Goal: Information Seeking & Learning: Learn about a topic

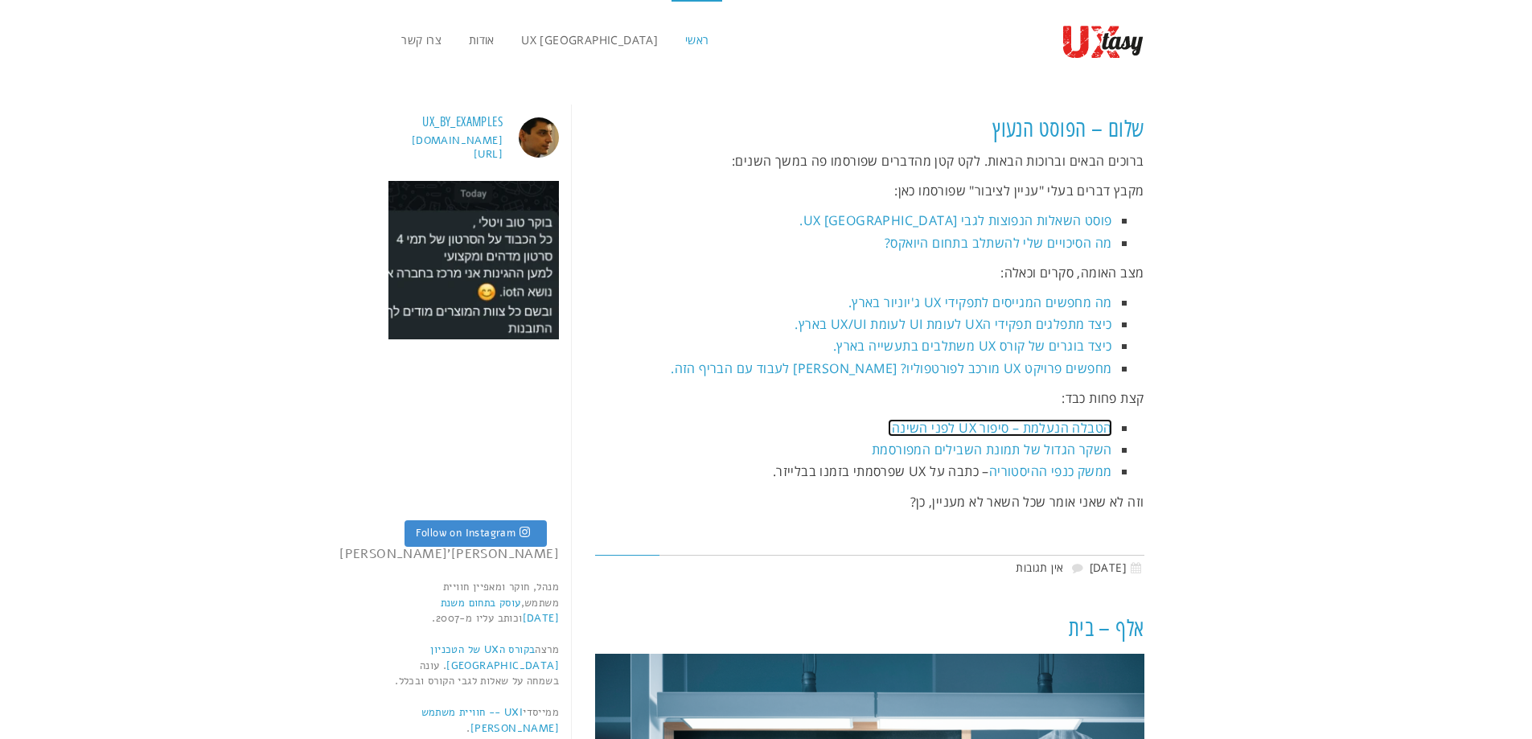
click at [1013, 424] on link "הטבלה הנעלמת – סיפור UX לפני השינה." at bounding box center [1000, 428] width 224 height 18
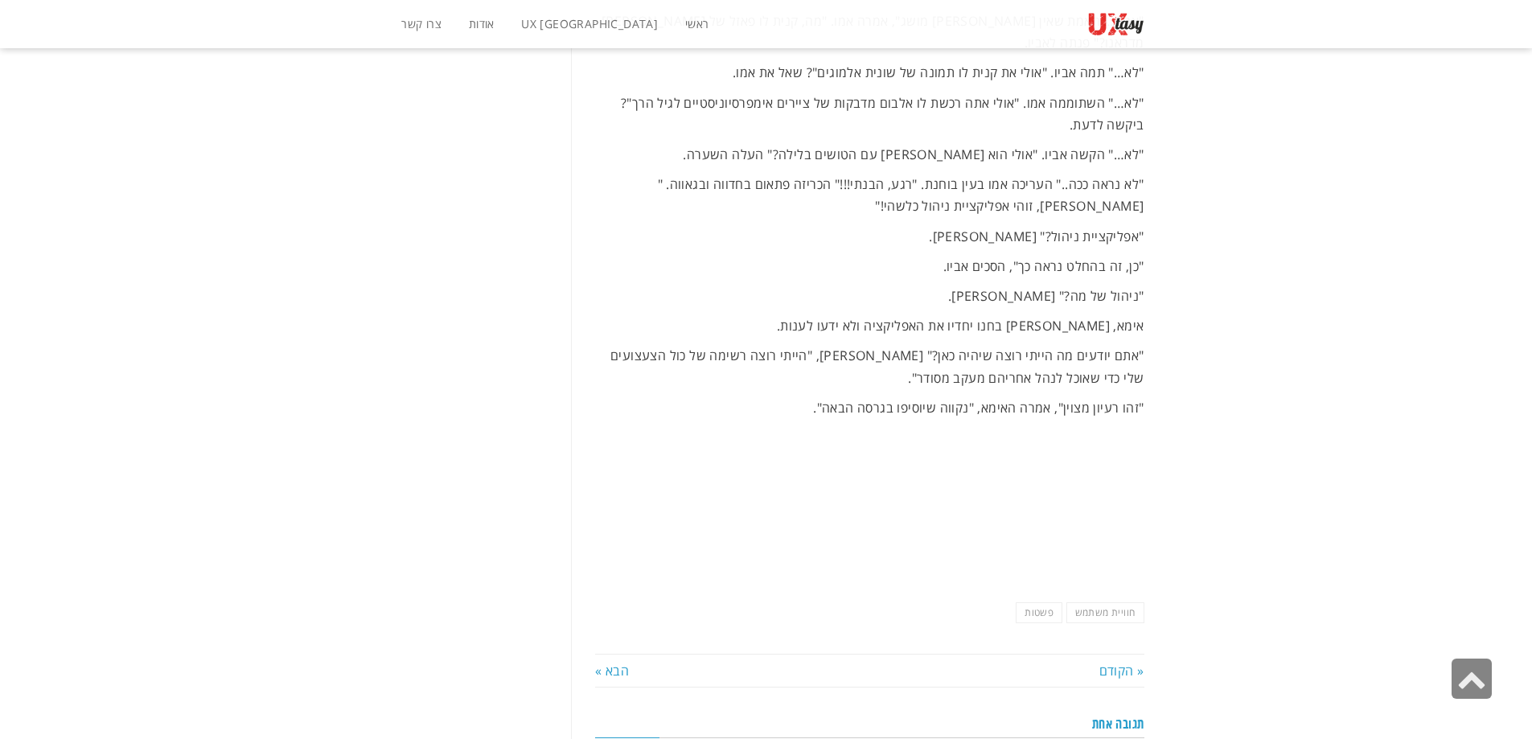
scroll to position [6645, 0]
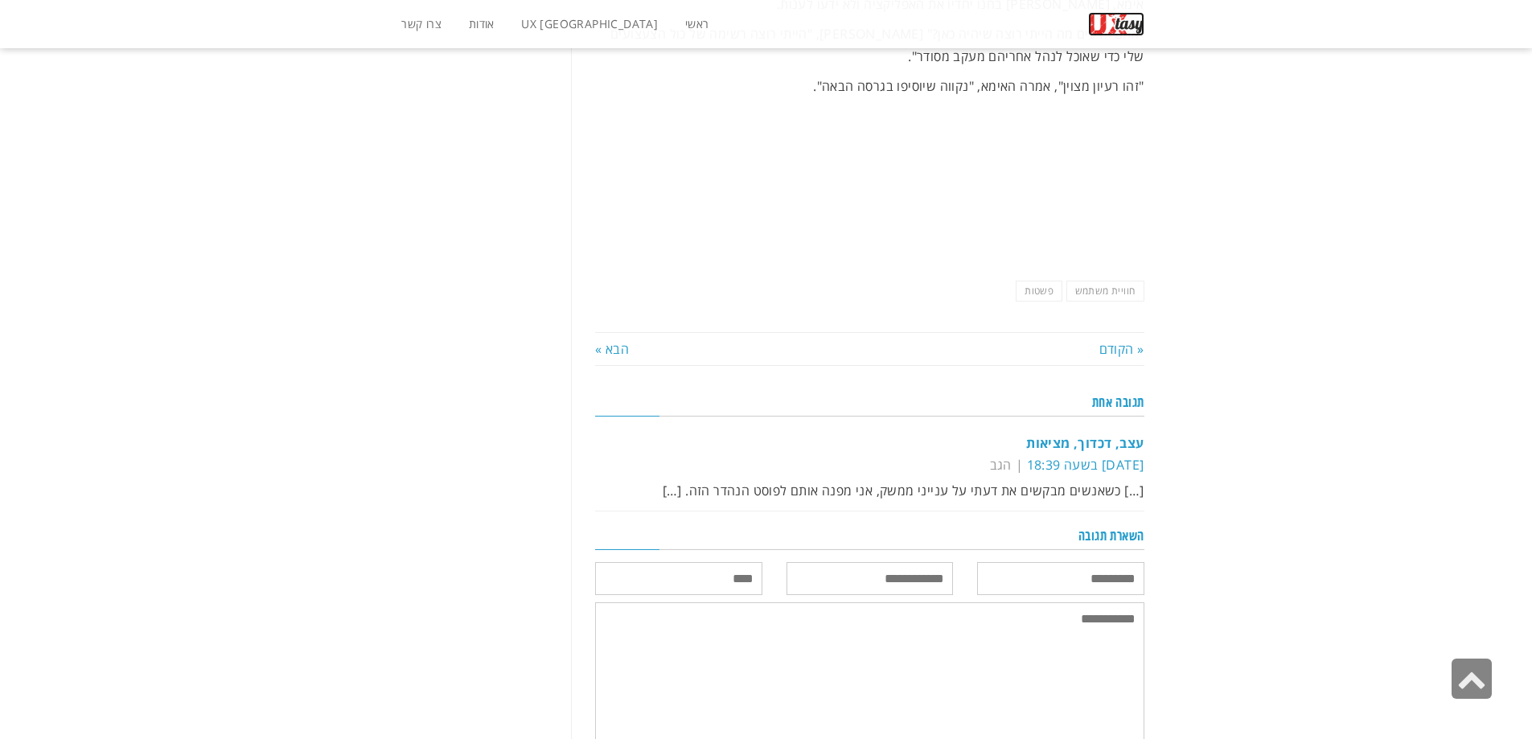
click at [1119, 23] on img at bounding box center [1116, 24] width 56 height 24
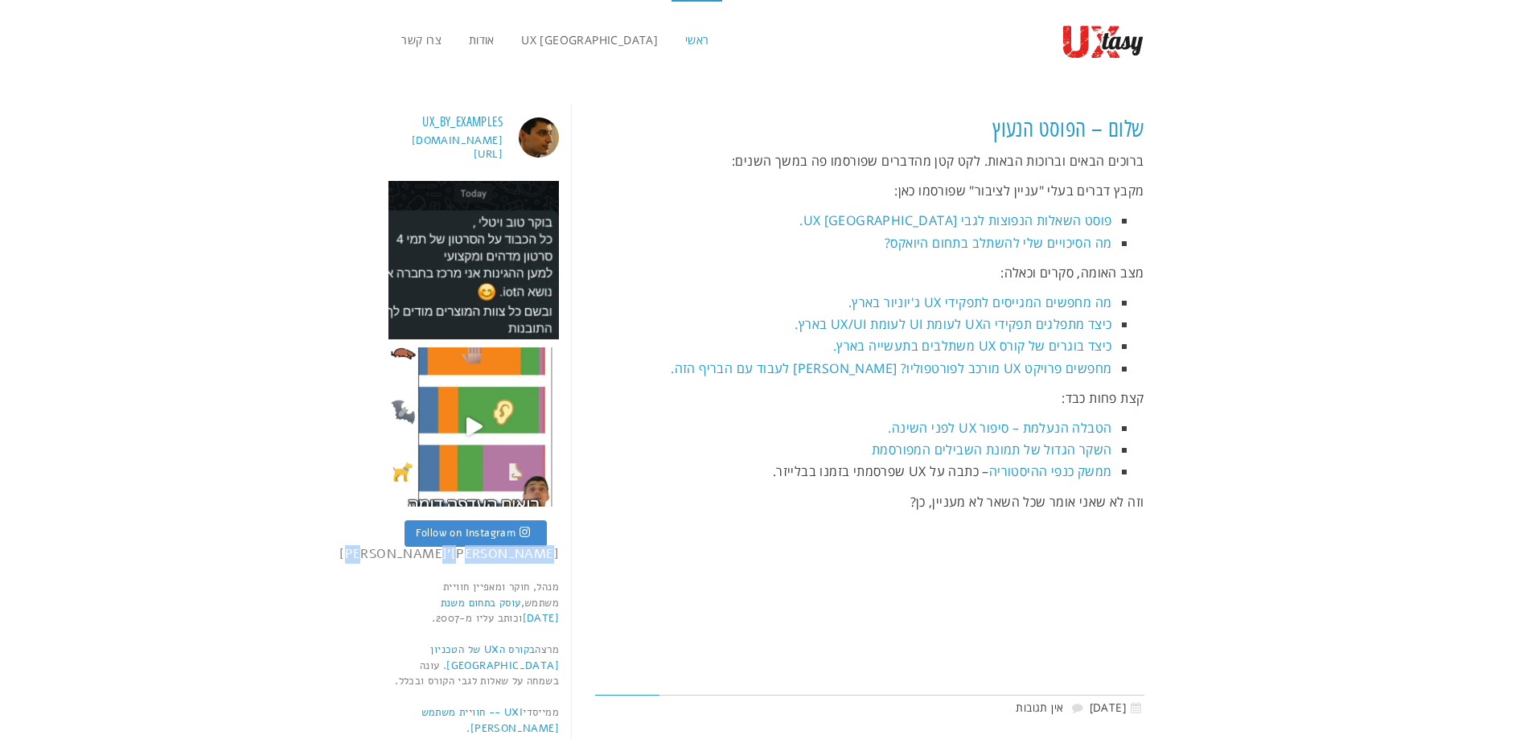
drag, startPoint x: 557, startPoint y: 554, endPoint x: 465, endPoint y: 554, distance: 91.7
click at [465, 554] on div "ux_by_examples www.bit.ly/uxbe8 יש תמורה לחפירה סירים וסיפורים, ניבים ופתגמ Fol…" at bounding box center [474, 476] width 171 height 743
click at [560, 553] on aside "ux_by_examples www.bit.ly/uxbe8 יש תמורה לחפירה סירים וסיפורים, ניבים ופתגמ Fol…" at bounding box center [473, 610] width 195 height 1060
drag, startPoint x: 559, startPoint y: 553, endPoint x: 446, endPoint y: 555, distance: 113.4
click at [446, 555] on aside "ux_by_examples www.bit.ly/uxbe8 יש תמורה לחפירה סירים וסיפורים, ניבים ופתגמ Fol…" at bounding box center [473, 610] width 195 height 1060
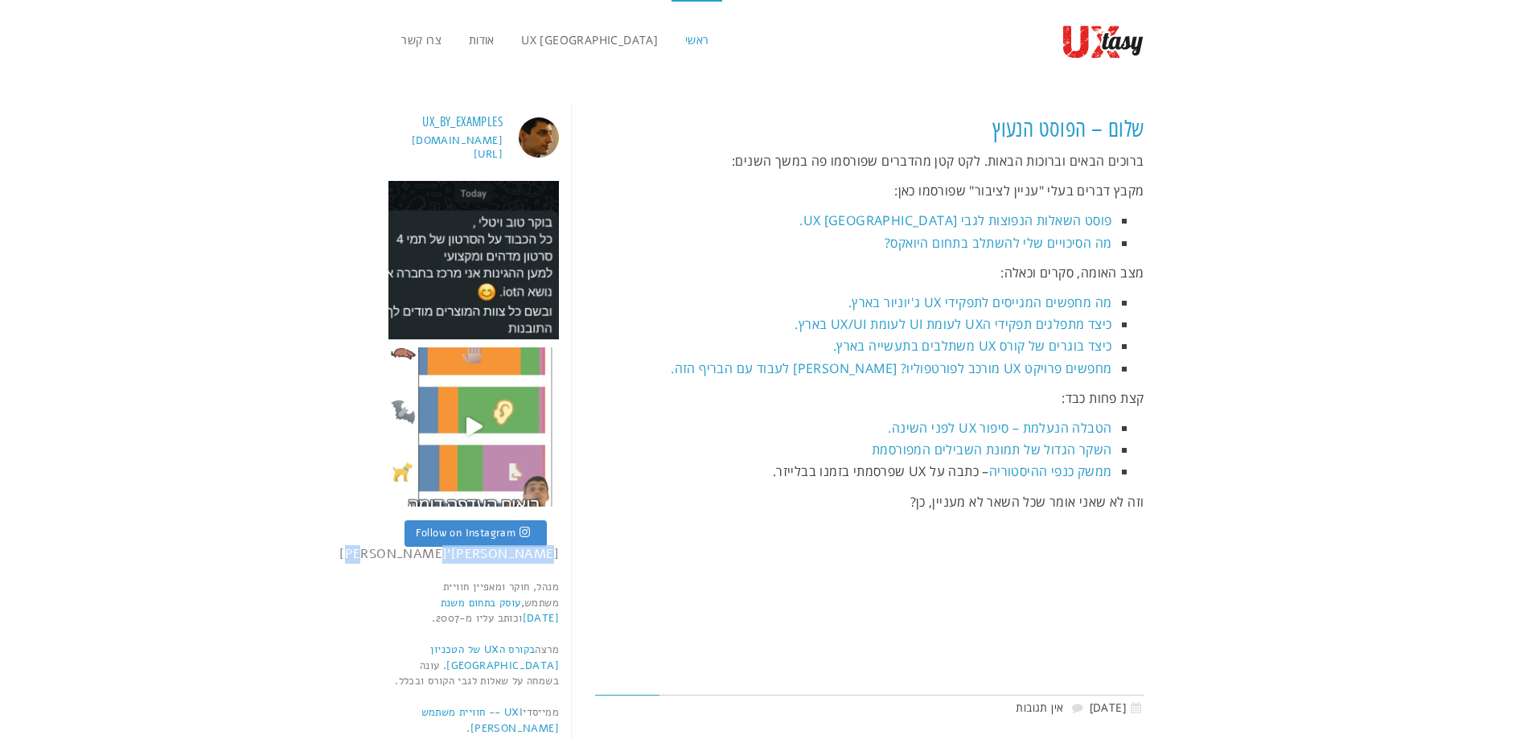
click at [496, 430] on img at bounding box center [474, 427] width 171 height 159
